Goal: Task Accomplishment & Management: Manage account settings

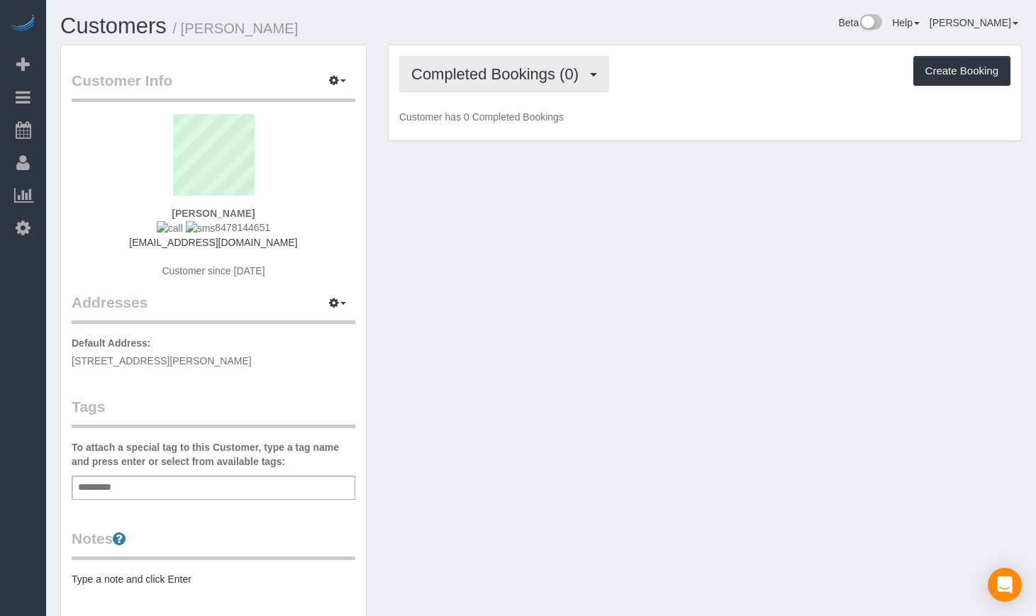
click at [578, 70] on span "Completed Bookings (0)" at bounding box center [498, 74] width 174 height 18
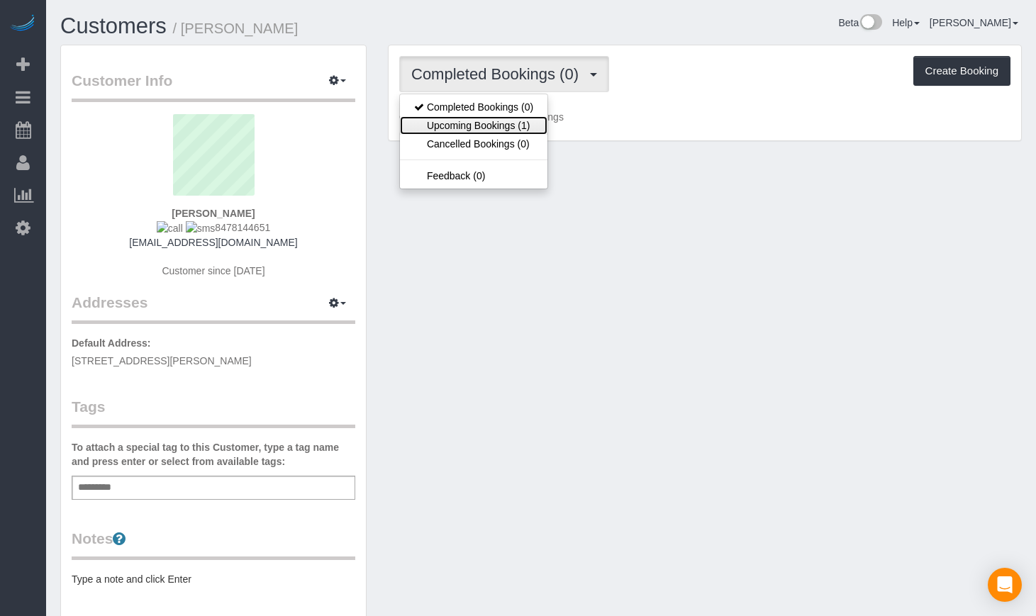
click at [522, 132] on link "Upcoming Bookings (1)" at bounding box center [473, 125] width 147 height 18
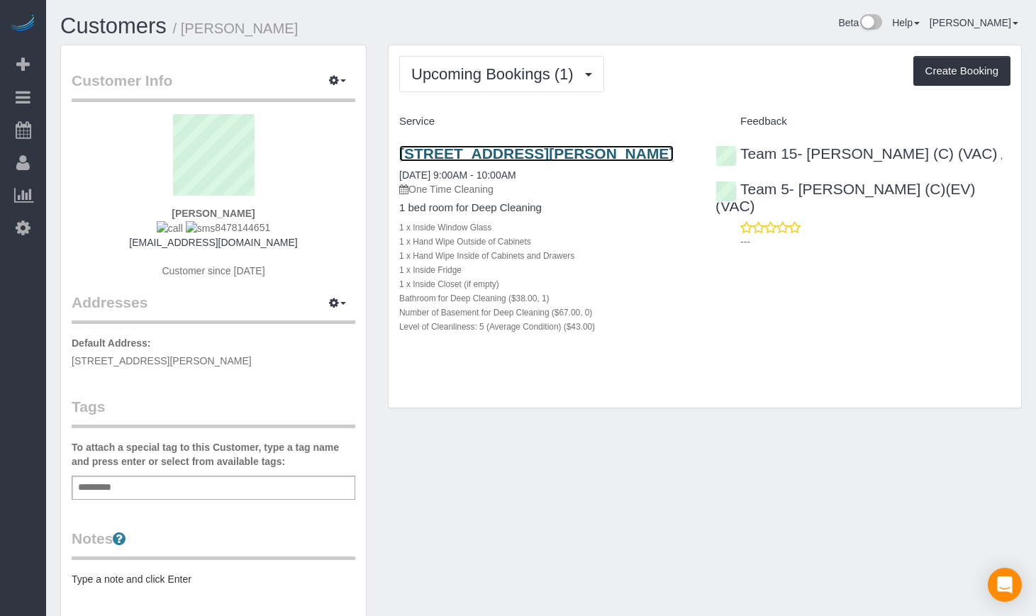
click at [501, 158] on link "[STREET_ADDRESS][PERSON_NAME]" at bounding box center [536, 153] width 274 height 16
drag, startPoint x: 303, startPoint y: 28, endPoint x: 186, endPoint y: 24, distance: 117.0
click at [186, 24] on h1 "Customers / [PERSON_NAME]" at bounding box center [295, 26] width 470 height 24
copy small "[PERSON_NAME]"
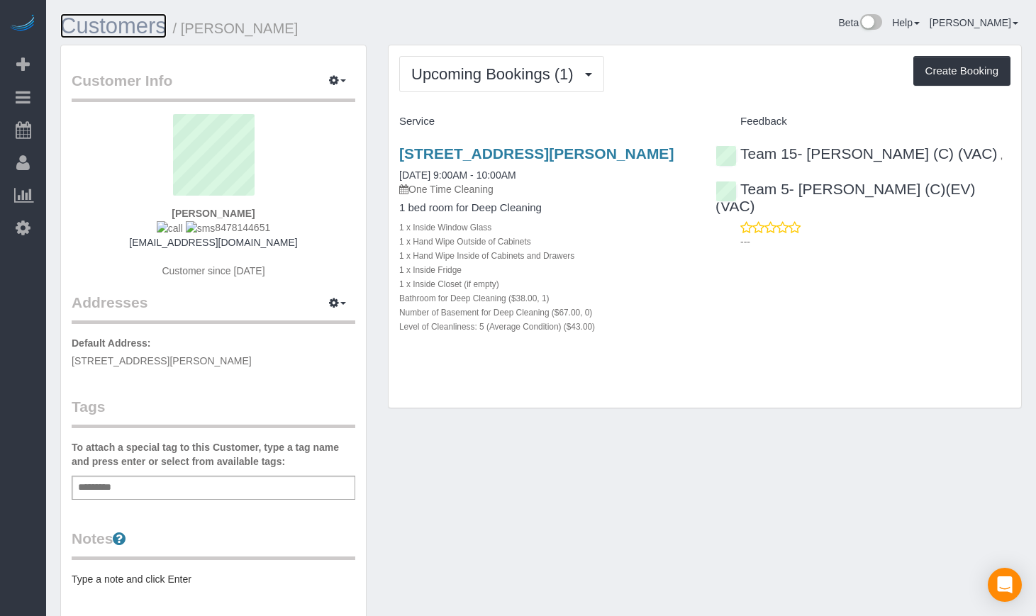
click at [140, 26] on link "Customers" at bounding box center [113, 25] width 106 height 25
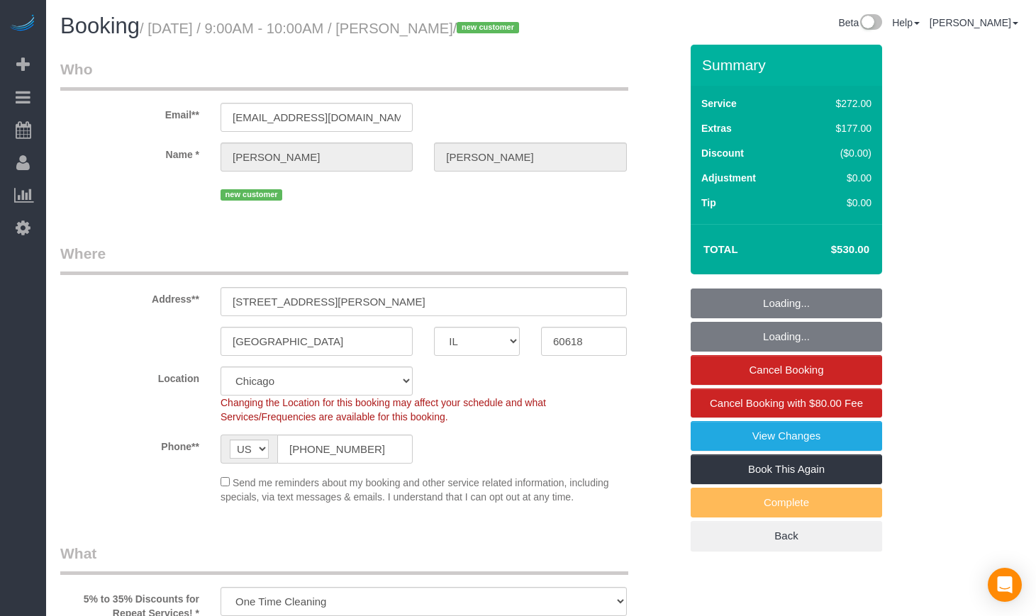
select select "IL"
select select "513"
select select "5"
select select "spot1"
select select "number:1"
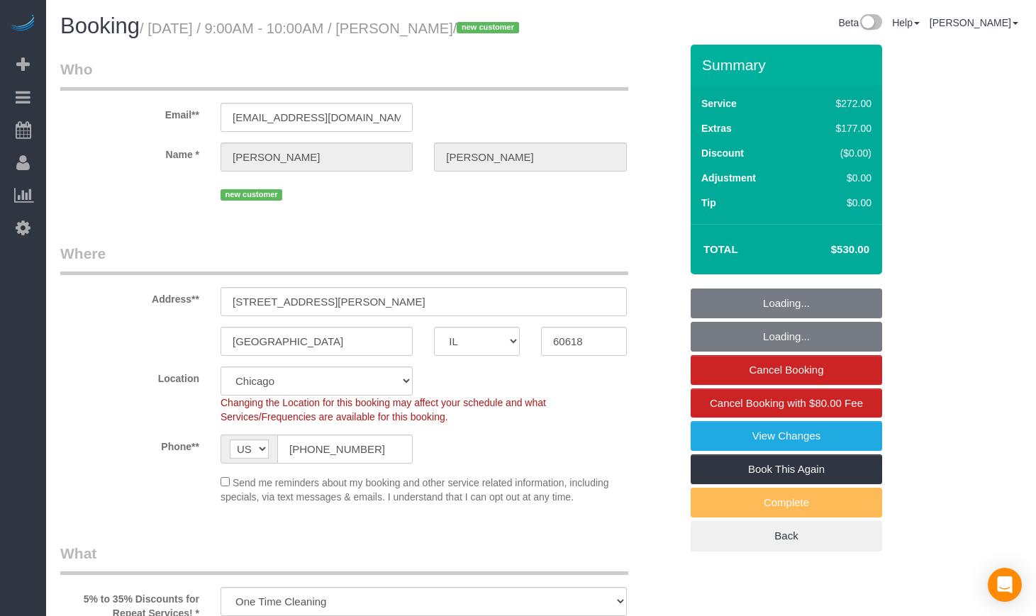
select select "number:58"
select select "number:139"
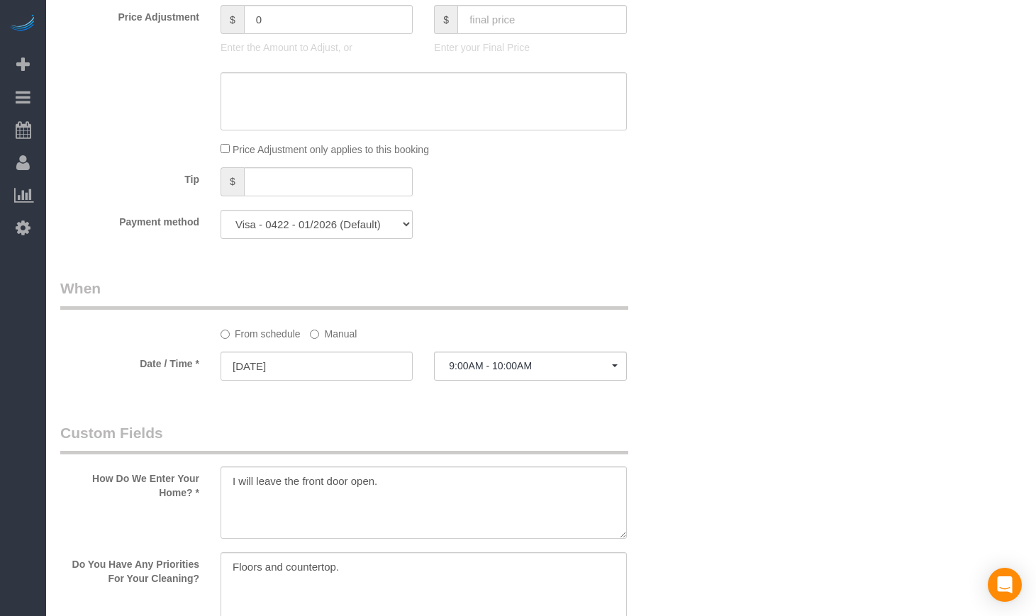
scroll to position [1536, 0]
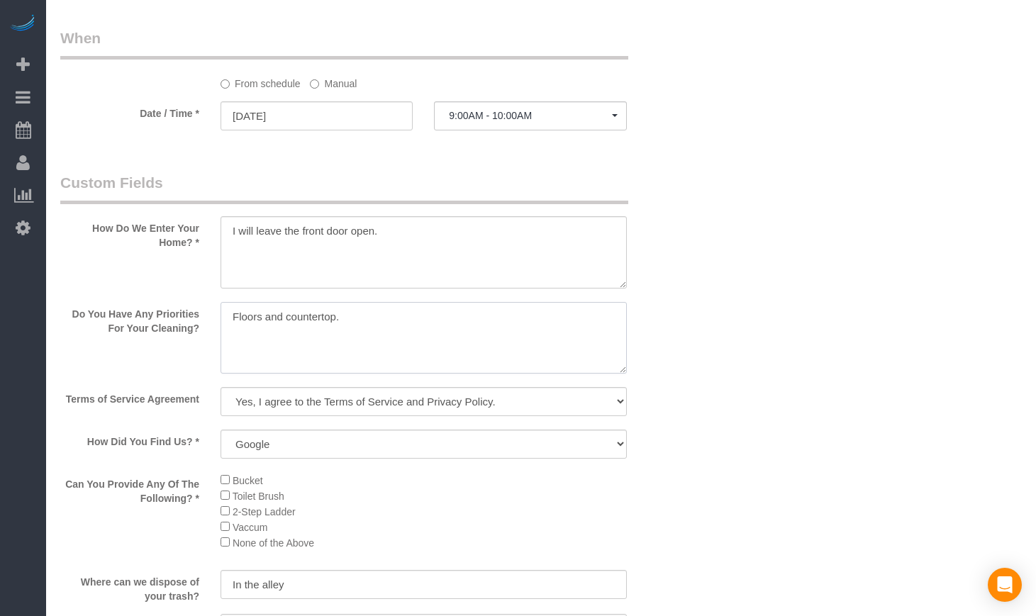
click at [401, 354] on textarea at bounding box center [423, 338] width 406 height 72
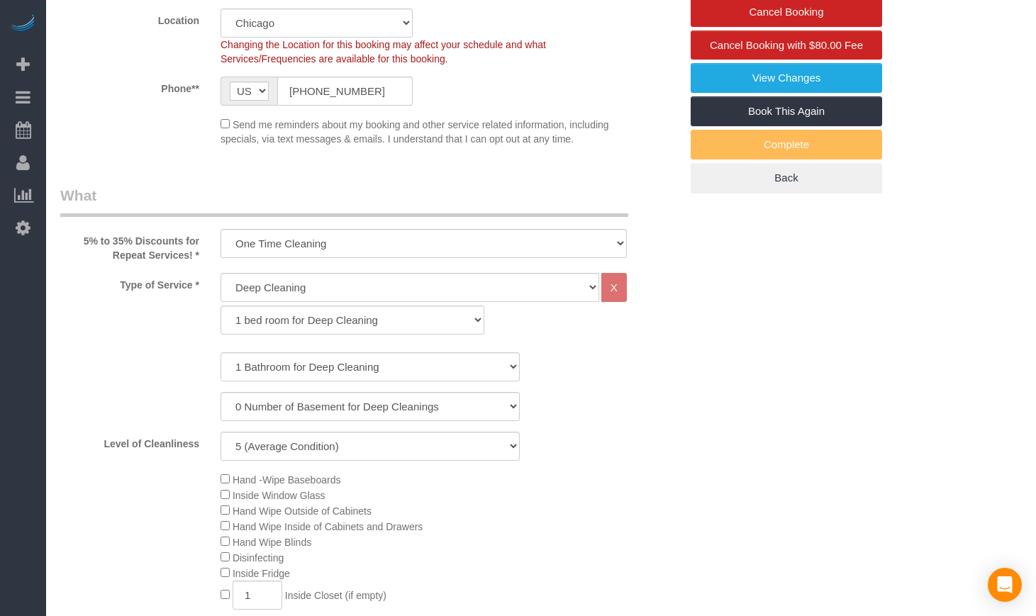
scroll to position [354, 0]
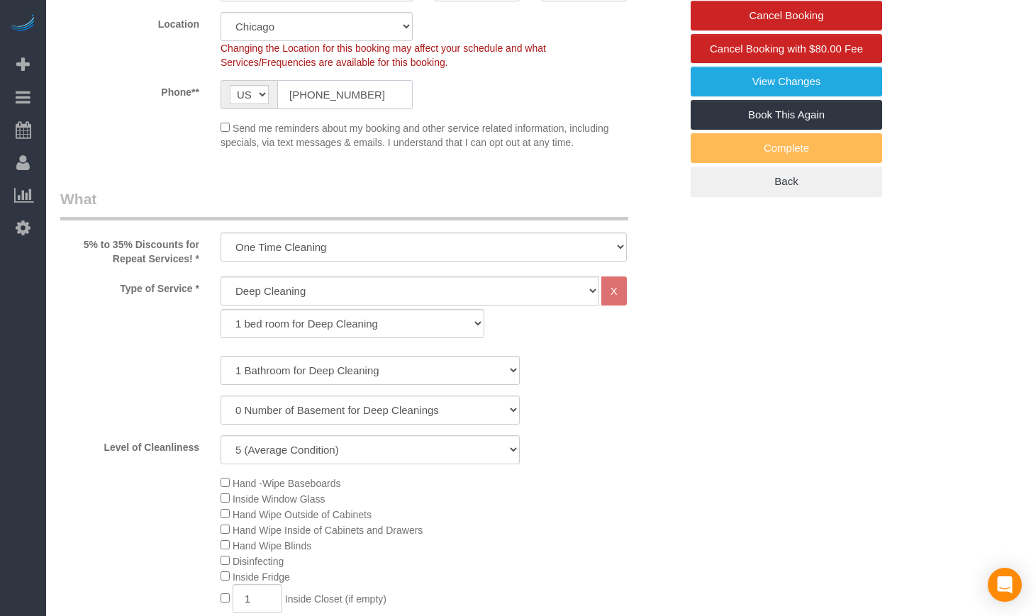
click at [384, 109] on input "(847) 814-4651" at bounding box center [344, 94] width 135 height 29
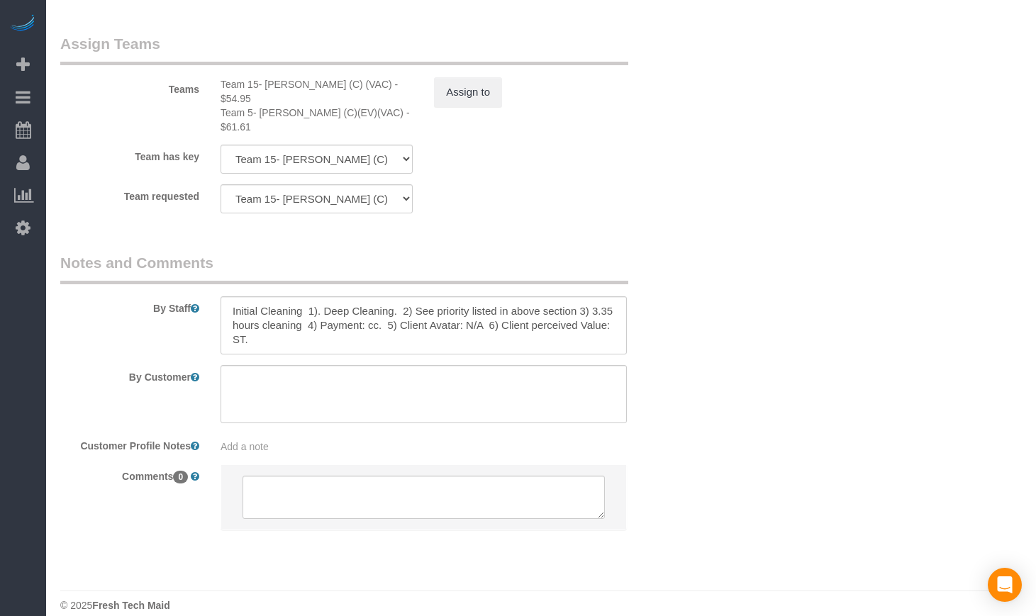
scroll to position [2017, 0]
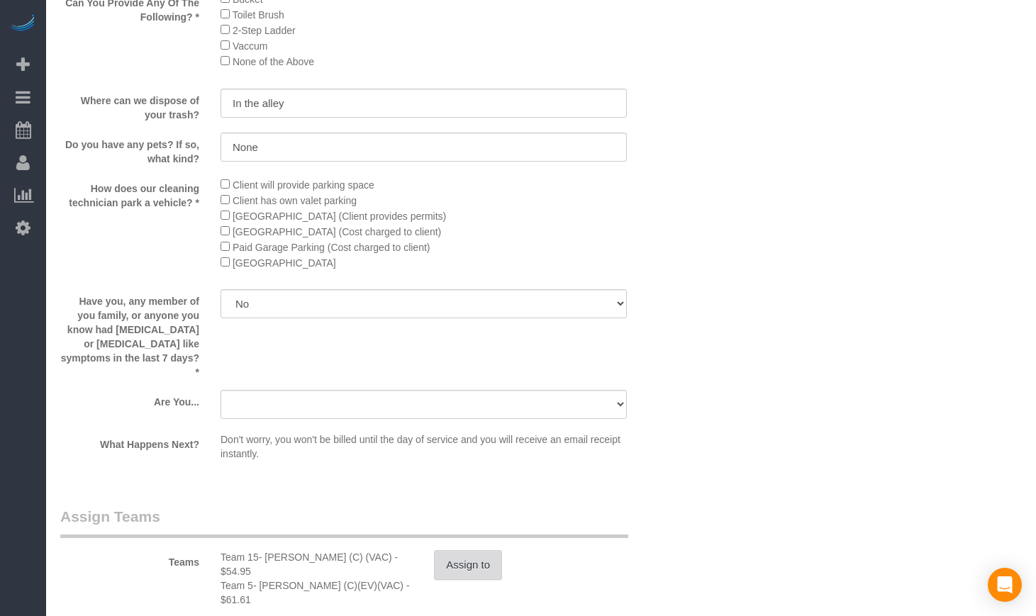
click at [486, 575] on button "Assign to" at bounding box center [468, 565] width 68 height 30
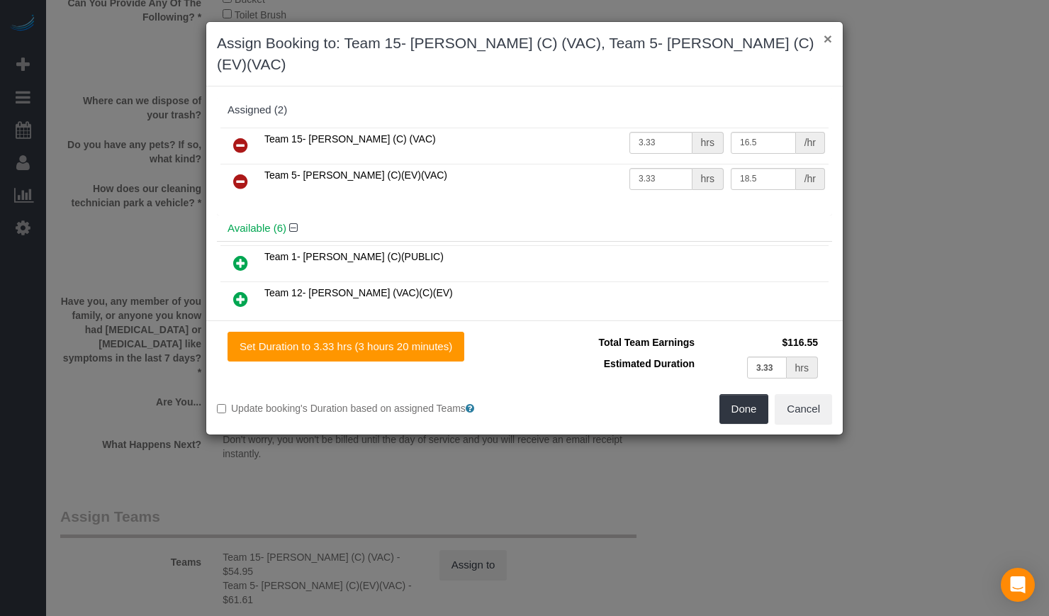
click at [824, 40] on button "×" at bounding box center [828, 38] width 9 height 15
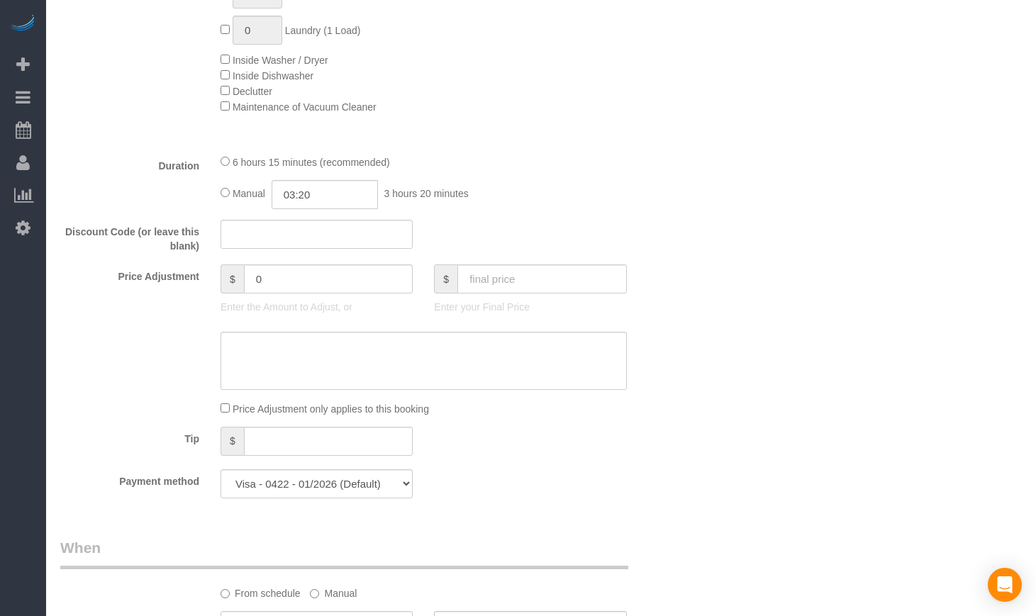
scroll to position [836, 0]
